Goal: Check status: Check status

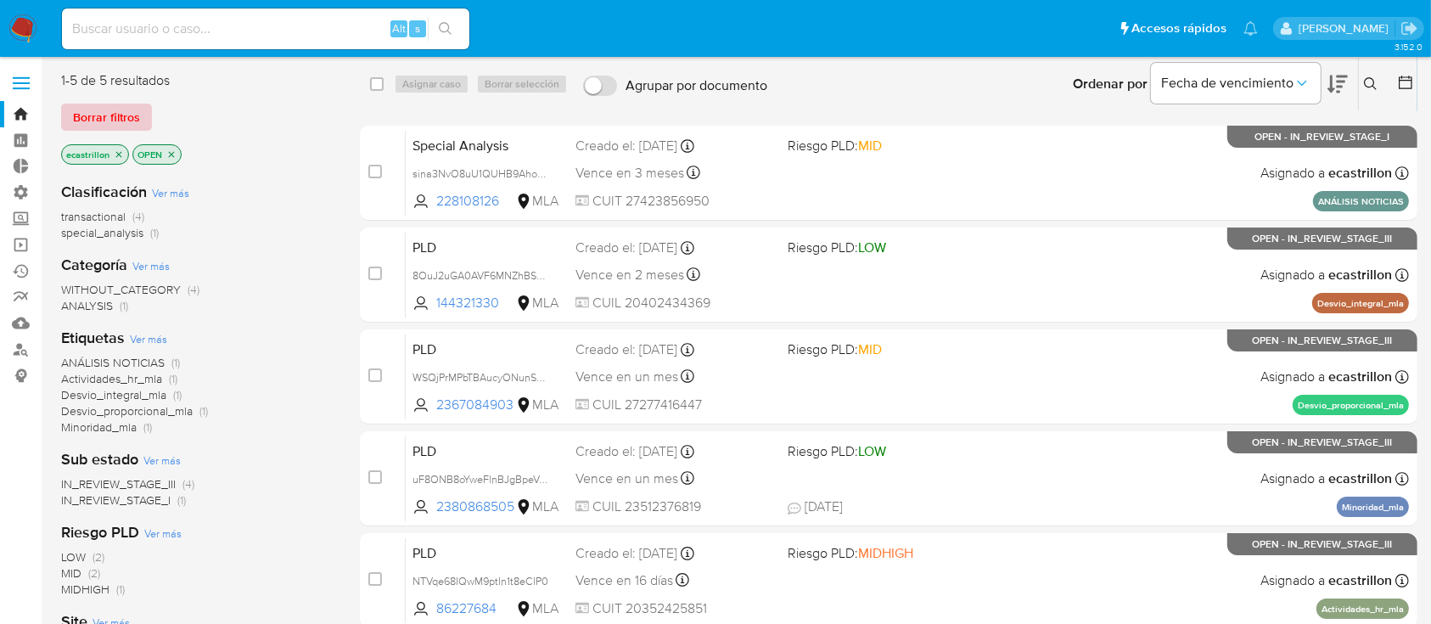
click at [125, 113] on span "Borrar filtros" at bounding box center [106, 117] width 67 height 24
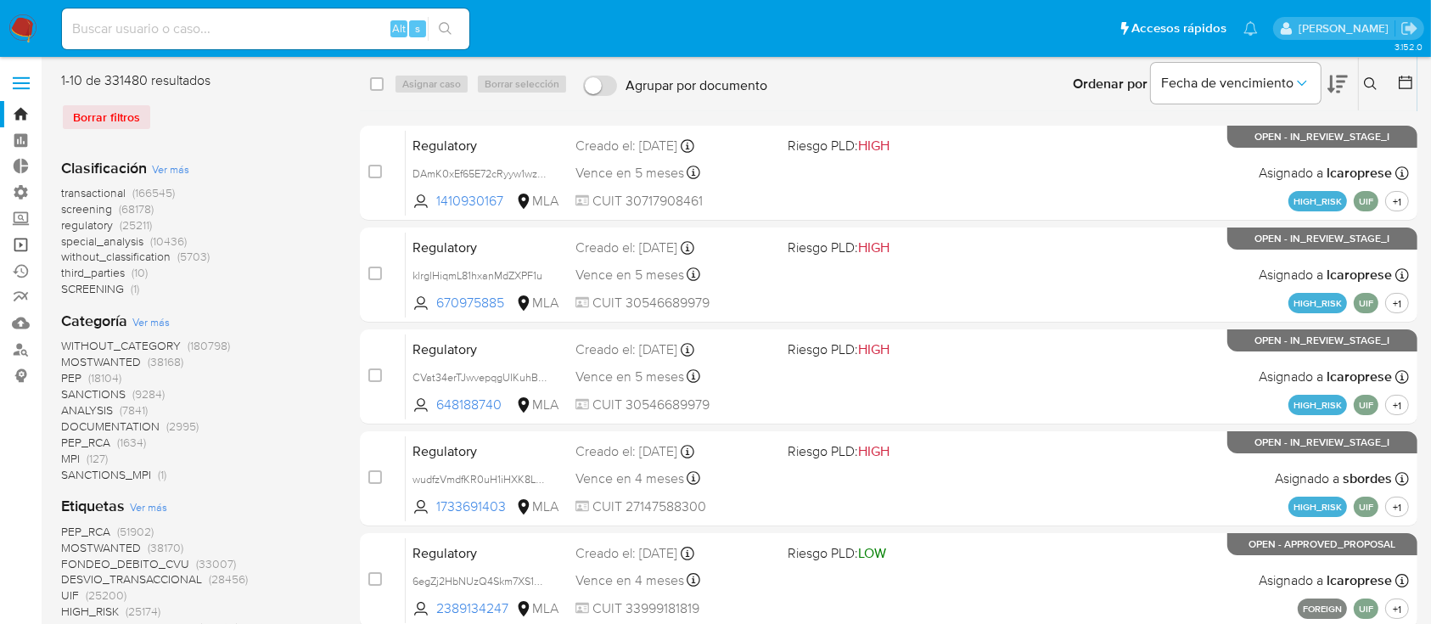
click at [18, 244] on link "Operaciones masivas" at bounding box center [101, 245] width 202 height 26
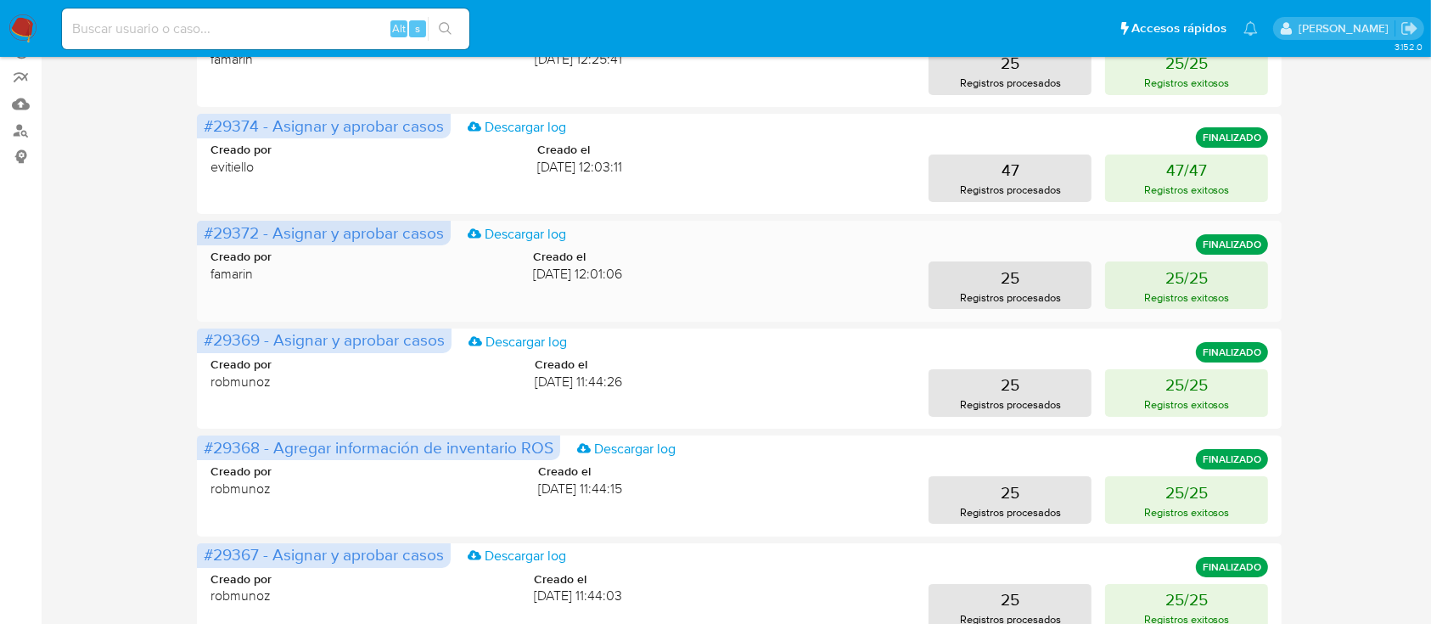
scroll to position [226, 0]
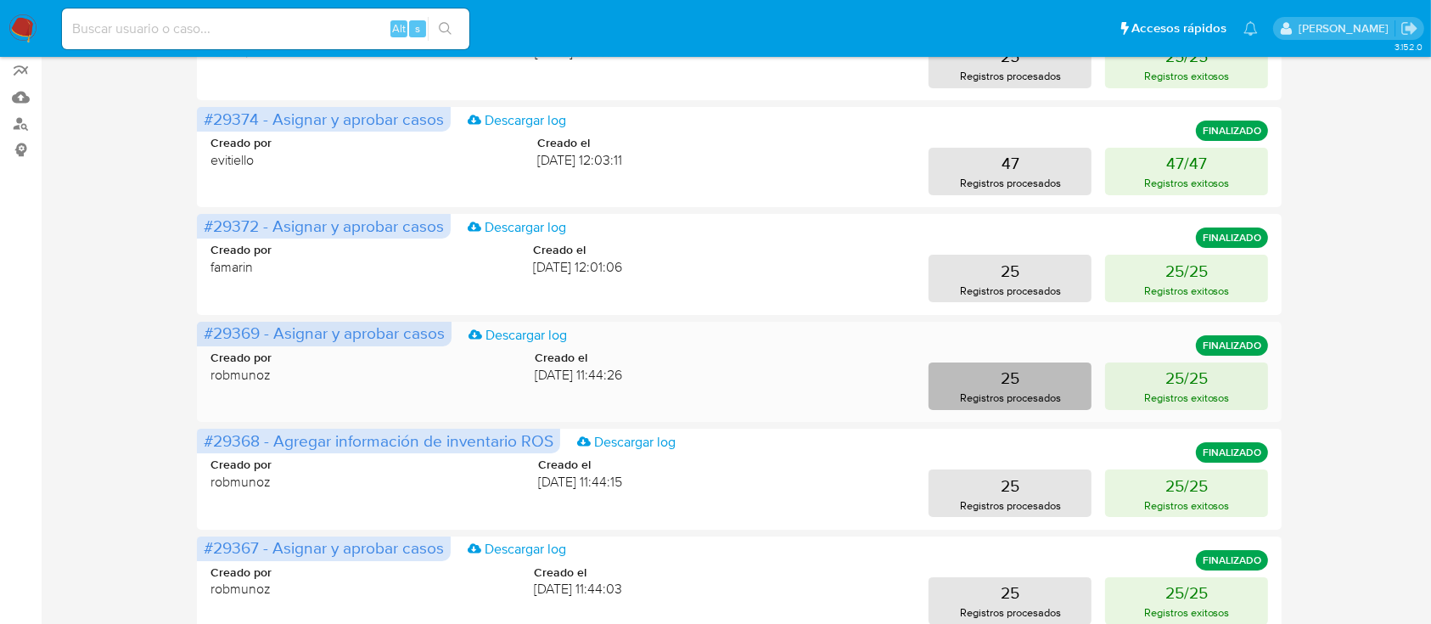
click at [1034, 396] on p "Registros procesados" at bounding box center [1010, 398] width 101 height 16
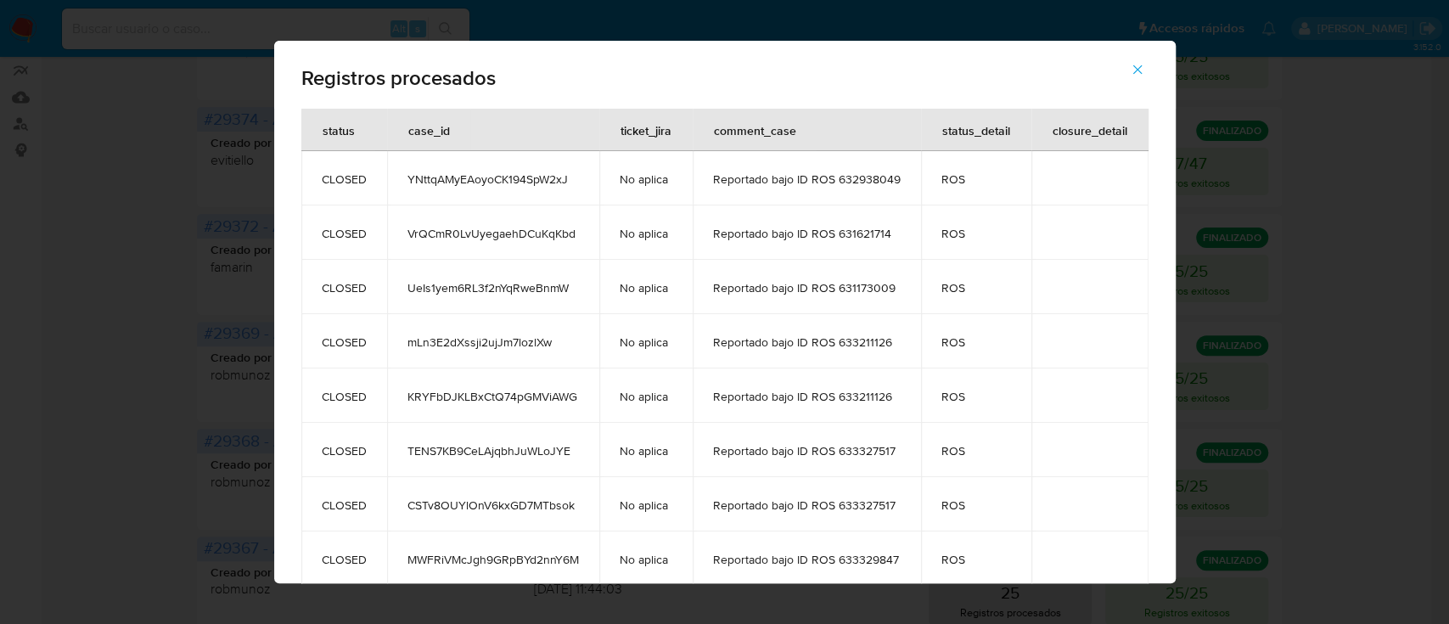
click at [1124, 63] on button "button" at bounding box center [1137, 69] width 59 height 41
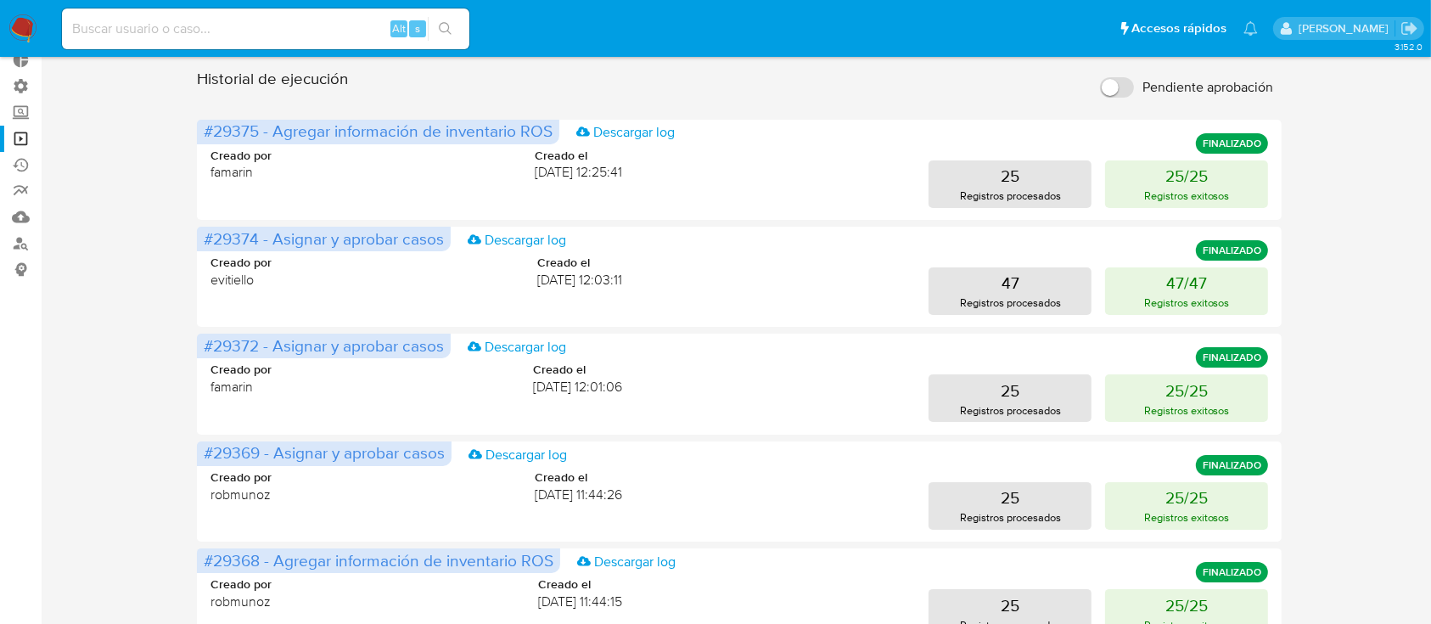
scroll to position [0, 0]
